Goal: Task Accomplishment & Management: Manage account settings

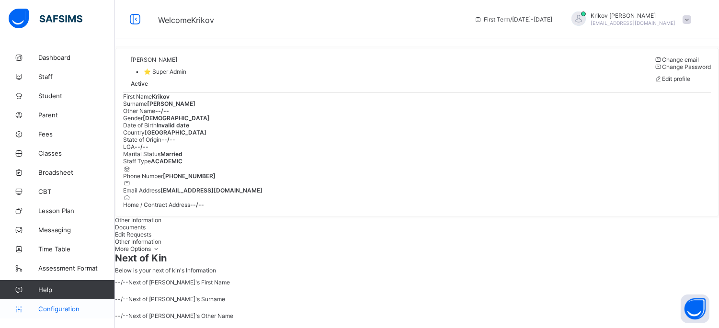
click at [65, 310] on span "Configuration" at bounding box center [76, 309] width 76 height 8
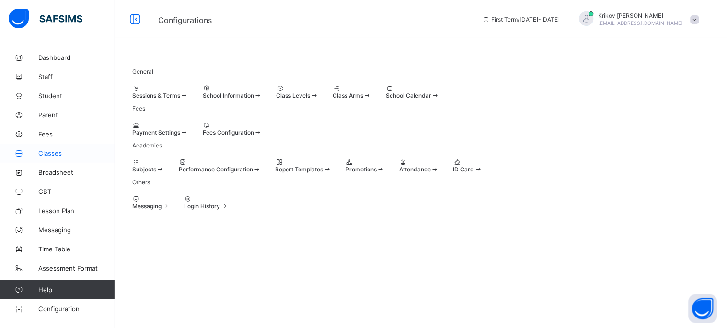
click at [63, 151] on span "Classes" at bounding box center [76, 154] width 77 height 8
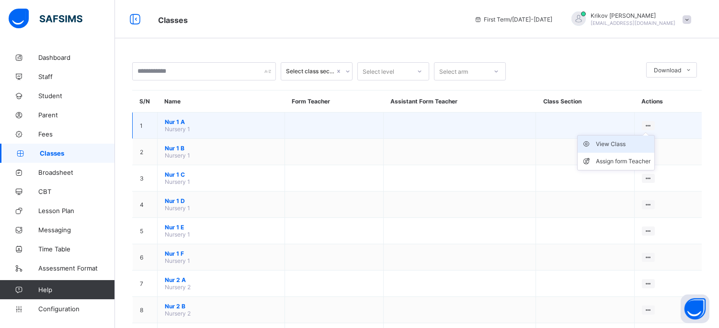
click at [622, 143] on div "View Class" at bounding box center [623, 144] width 55 height 10
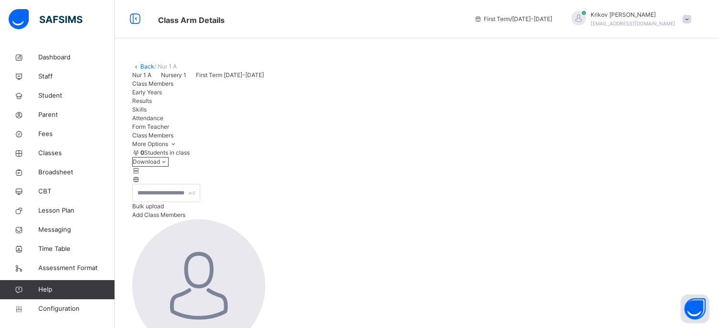
scroll to position [53, 0]
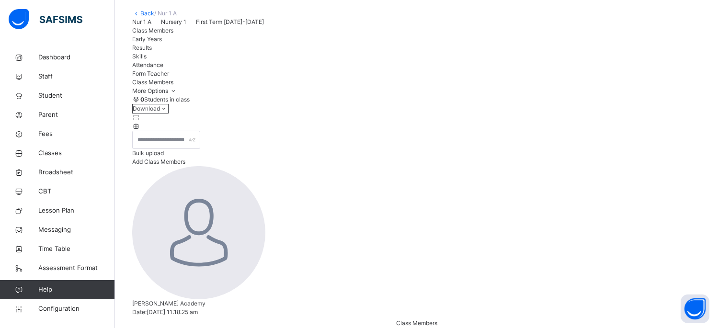
drag, startPoint x: 146, startPoint y: 97, endPoint x: 219, endPoint y: 95, distance: 72.4
click at [219, 26] on div "Nur 1 A Nursery 1 First Term [DATE]-[DATE]" at bounding box center [417, 22] width 570 height 9
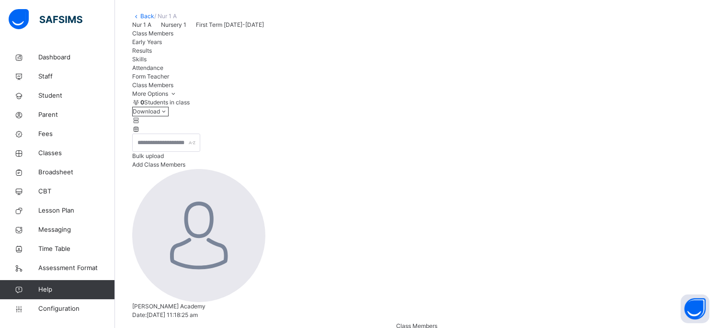
scroll to position [50, 0]
click at [162, 46] on span "Early Years" at bounding box center [147, 42] width 30 height 7
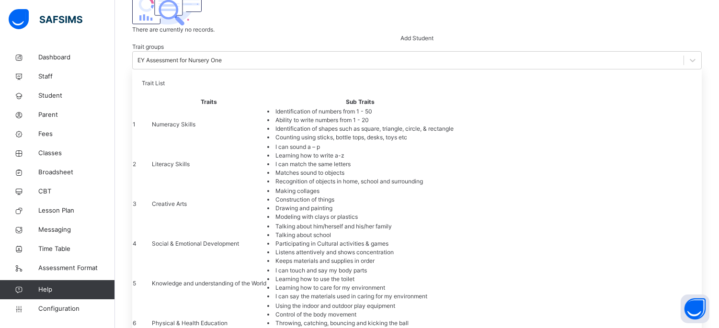
scroll to position [476, 0]
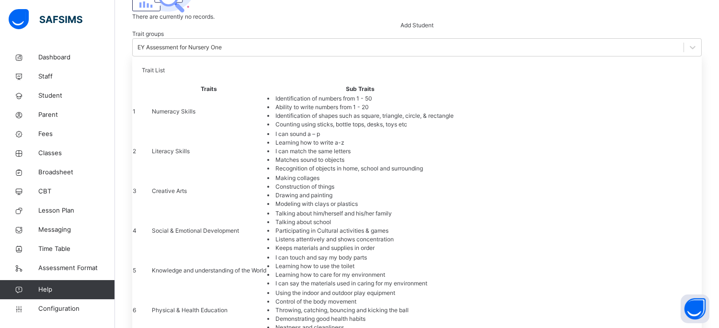
click at [417, 253] on li "I can touch and say my body parts" at bounding box center [360, 257] width 186 height 9
drag, startPoint x: 391, startPoint y: 175, endPoint x: 451, endPoint y: 175, distance: 60.4
click at [451, 253] on li "I can touch and say my body parts" at bounding box center [360, 257] width 186 height 9
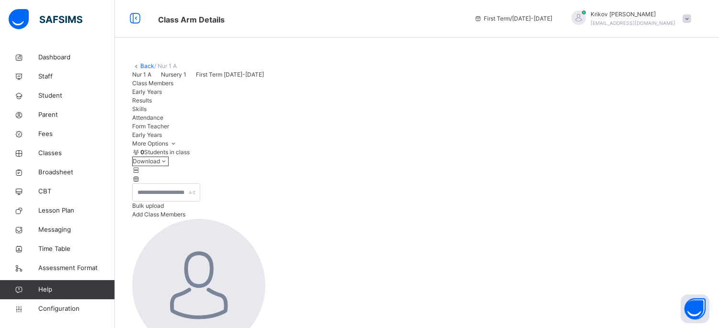
scroll to position [0, 0]
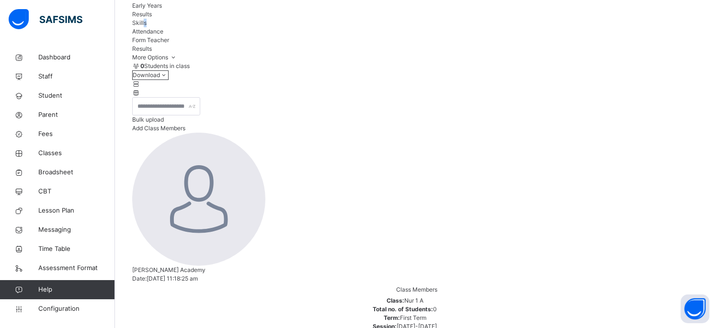
click at [147, 26] on span "Skills" at bounding box center [139, 22] width 14 height 7
click at [163, 35] on span "Attendance" at bounding box center [147, 31] width 31 height 7
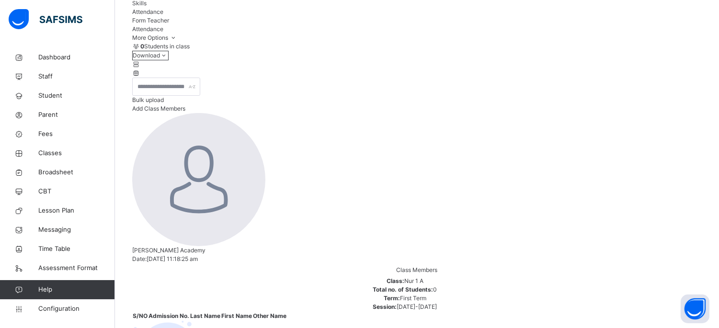
click at [169, 24] on span "Form Teacher" at bounding box center [150, 20] width 37 height 7
click at [62, 172] on span "Broadsheet" at bounding box center [76, 173] width 77 height 10
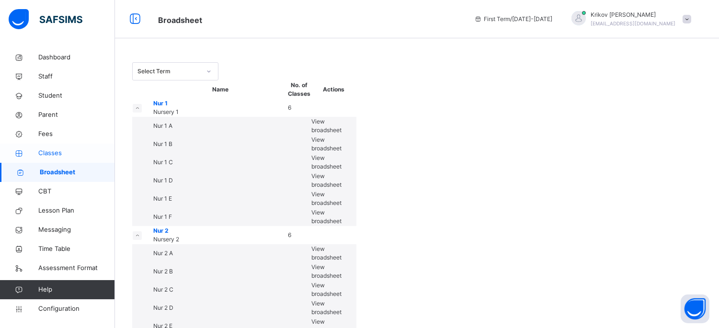
click at [58, 151] on span "Classes" at bounding box center [76, 154] width 77 height 10
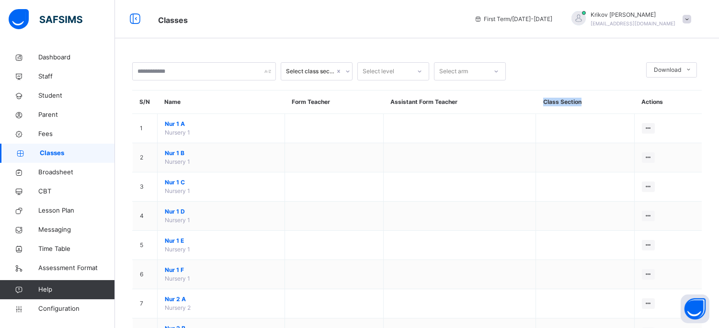
drag, startPoint x: 546, startPoint y: 101, endPoint x: 587, endPoint y: 100, distance: 41.2
click at [587, 100] on th "Class Section" at bounding box center [585, 102] width 99 height 23
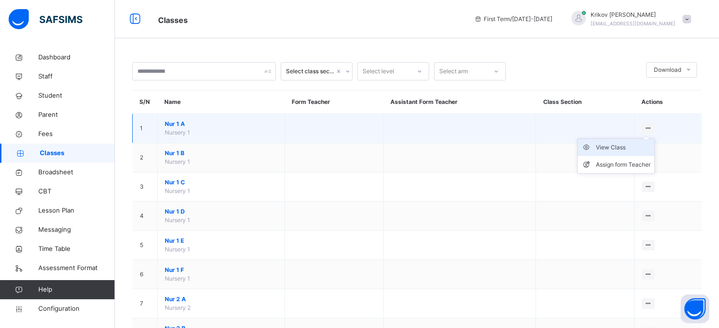
click at [634, 145] on div "View Class" at bounding box center [623, 148] width 55 height 10
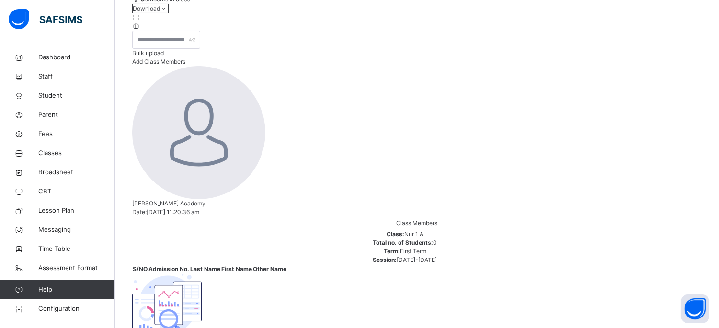
scroll to position [156, 0]
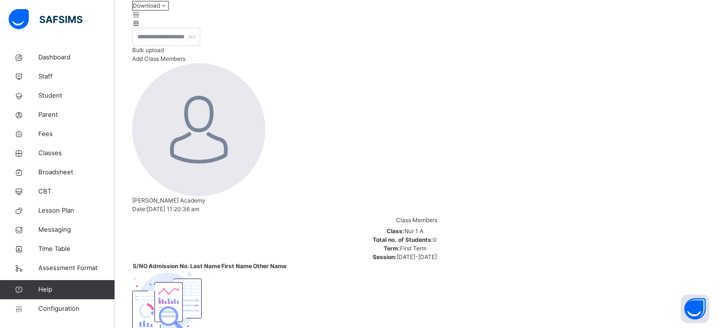
drag, startPoint x: 344, startPoint y: 132, endPoint x: 285, endPoint y: 176, distance: 74.0
click at [285, 271] on div "There are currently no records. Add Student" at bounding box center [417, 310] width 570 height 78
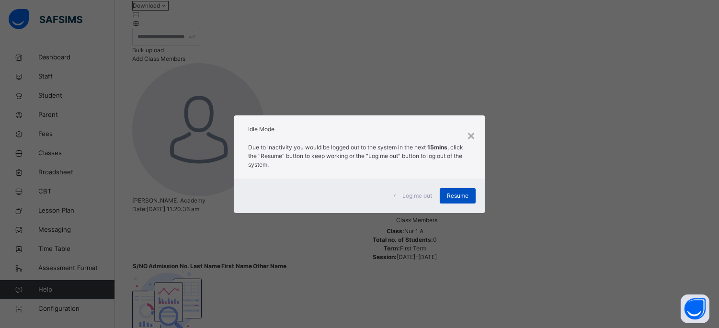
click at [465, 194] on span "Resume" at bounding box center [458, 196] width 22 height 9
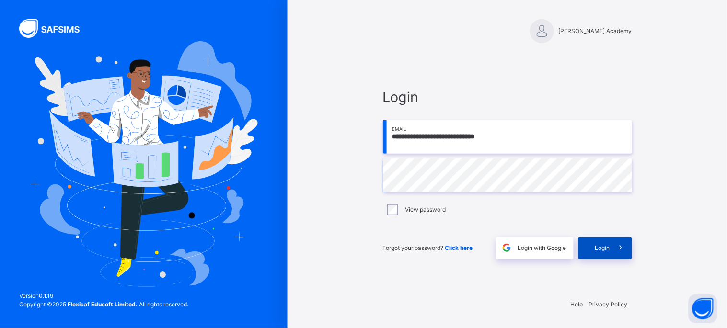
click at [602, 246] on span "Login" at bounding box center [602, 248] width 15 height 9
click at [587, 251] on div "Login" at bounding box center [605, 248] width 54 height 22
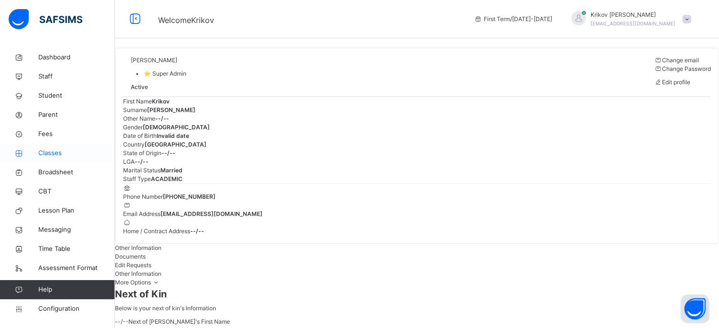
click at [43, 150] on span "Classes" at bounding box center [76, 154] width 77 height 10
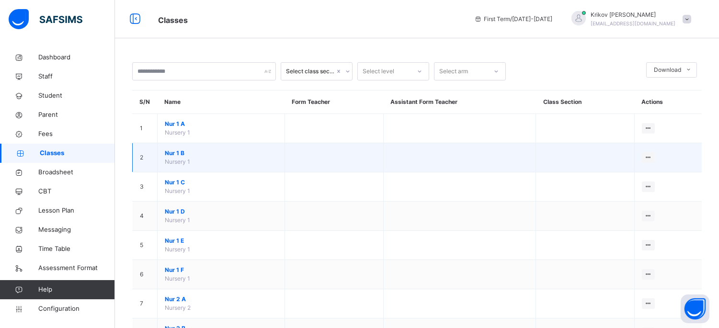
click at [171, 150] on span "Nur 1 B" at bounding box center [221, 153] width 113 height 9
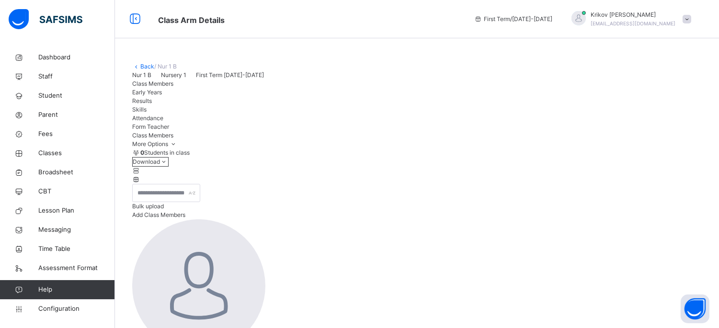
click at [185, 219] on span "Add Class Members" at bounding box center [158, 214] width 53 height 7
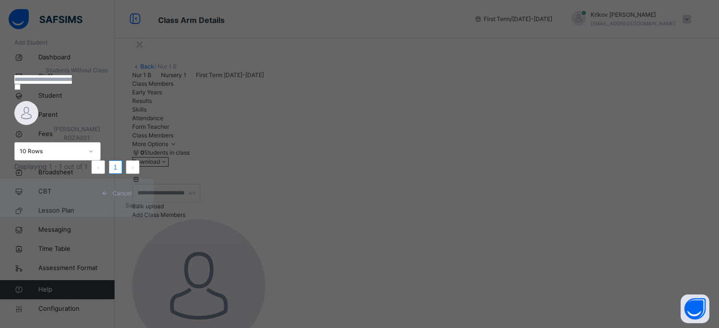
click at [100, 133] on span "[PERSON_NAME]" at bounding box center [77, 129] width 46 height 7
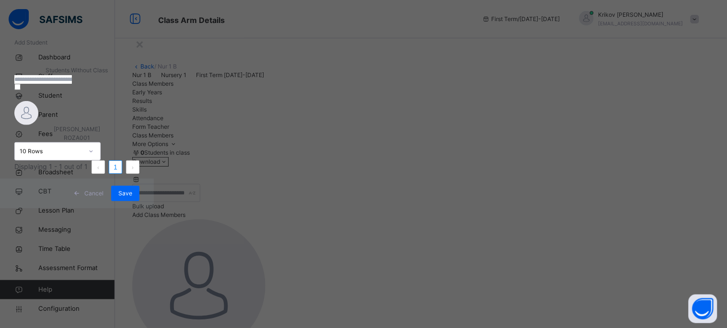
click at [81, 197] on icon at bounding box center [76, 194] width 7 height 8
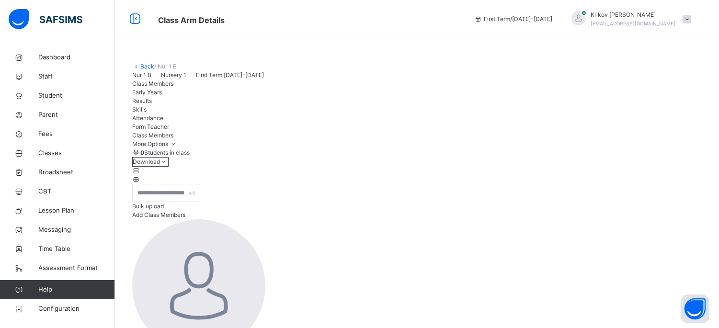
click at [185, 219] on span "Add Class Members" at bounding box center [158, 214] width 53 height 7
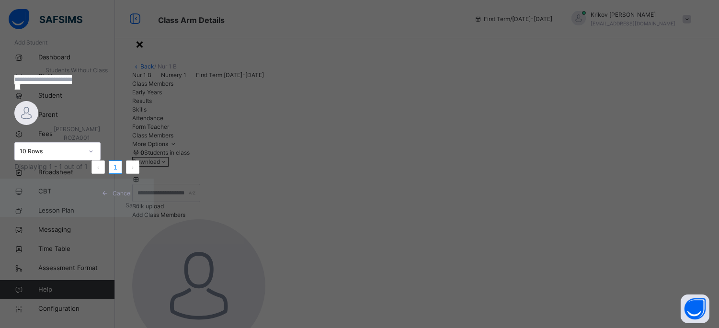
click at [144, 46] on div "×" at bounding box center [139, 44] width 9 height 20
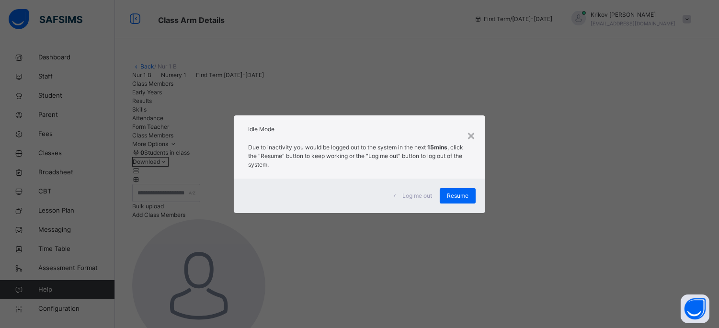
click at [455, 199] on span "Resume" at bounding box center [458, 196] width 22 height 9
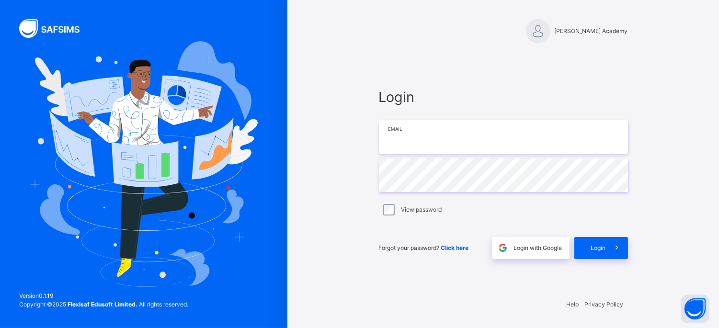
type input "**********"
